Goal: Task Accomplishment & Management: Manage account settings

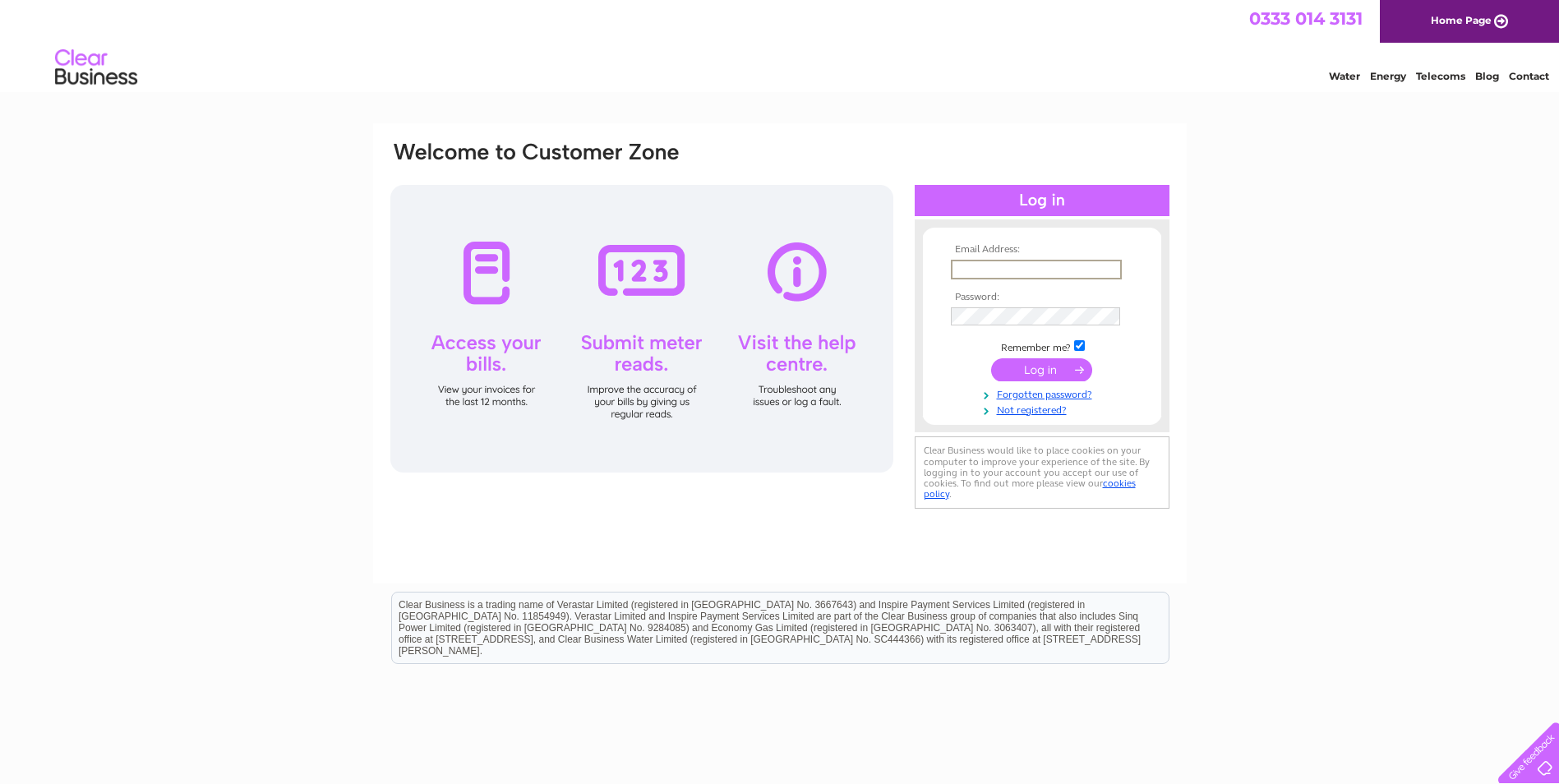
click at [1015, 260] on input "text" at bounding box center [1036, 269] width 171 height 19
type input "sales@devonblindsltd.co.uk"
click at [1049, 330] on td at bounding box center [1041, 332] width 190 height 8
click at [1041, 362] on input "submit" at bounding box center [1041, 368] width 101 height 23
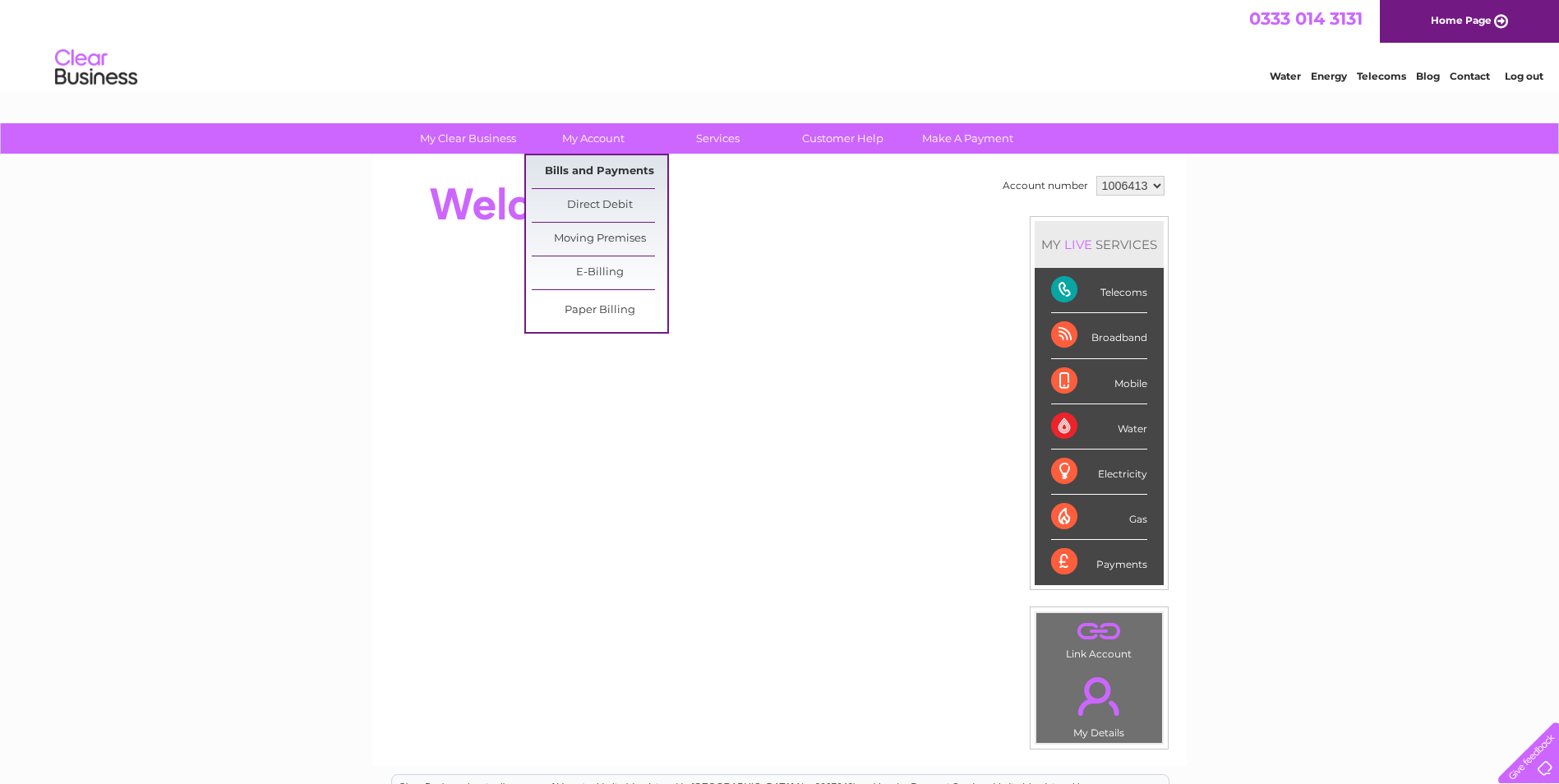
click at [617, 174] on link "Bills and Payments" at bounding box center [600, 172] width 135 height 33
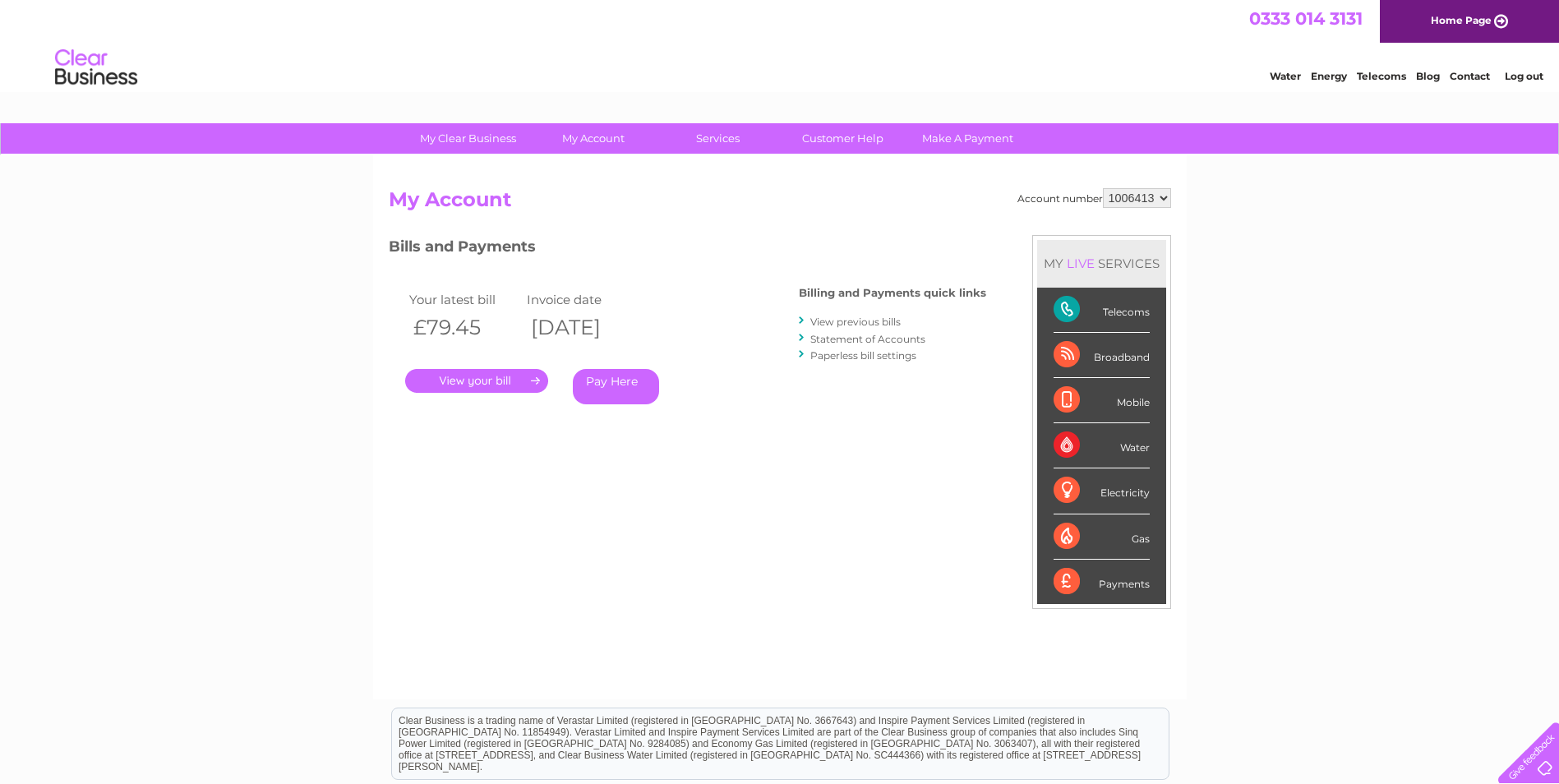
click at [482, 368] on div ". Pay Here" at bounding box center [569, 356] width 329 height 25
click at [480, 377] on link "." at bounding box center [476, 381] width 143 height 24
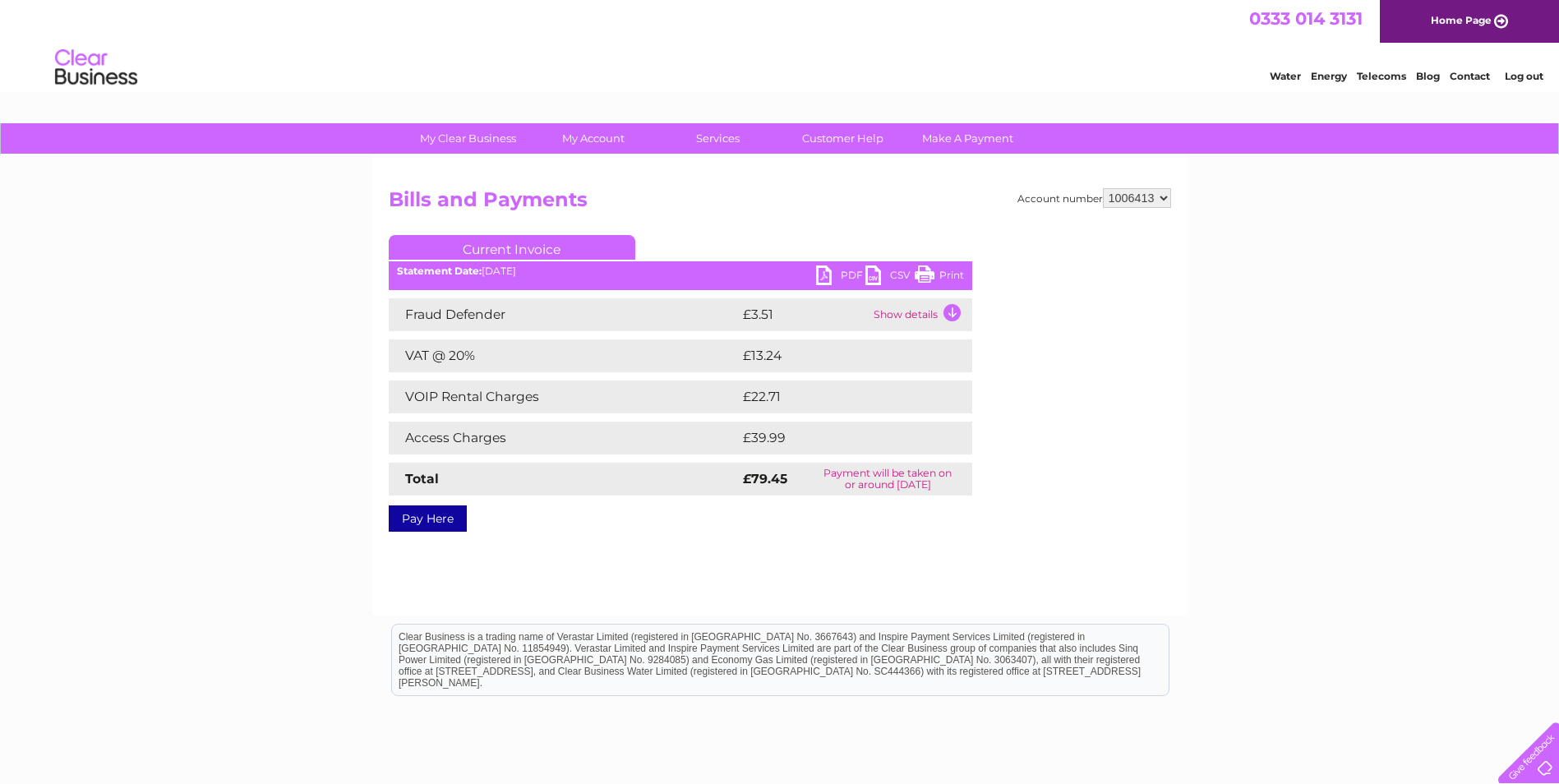
click at [821, 271] on link "PDF" at bounding box center [841, 277] width 49 height 24
click at [1519, 69] on li "Log out" at bounding box center [1524, 76] width 49 height 20
click at [1521, 74] on link "Log out" at bounding box center [1524, 76] width 39 height 13
